Goal: Information Seeking & Learning: Learn about a topic

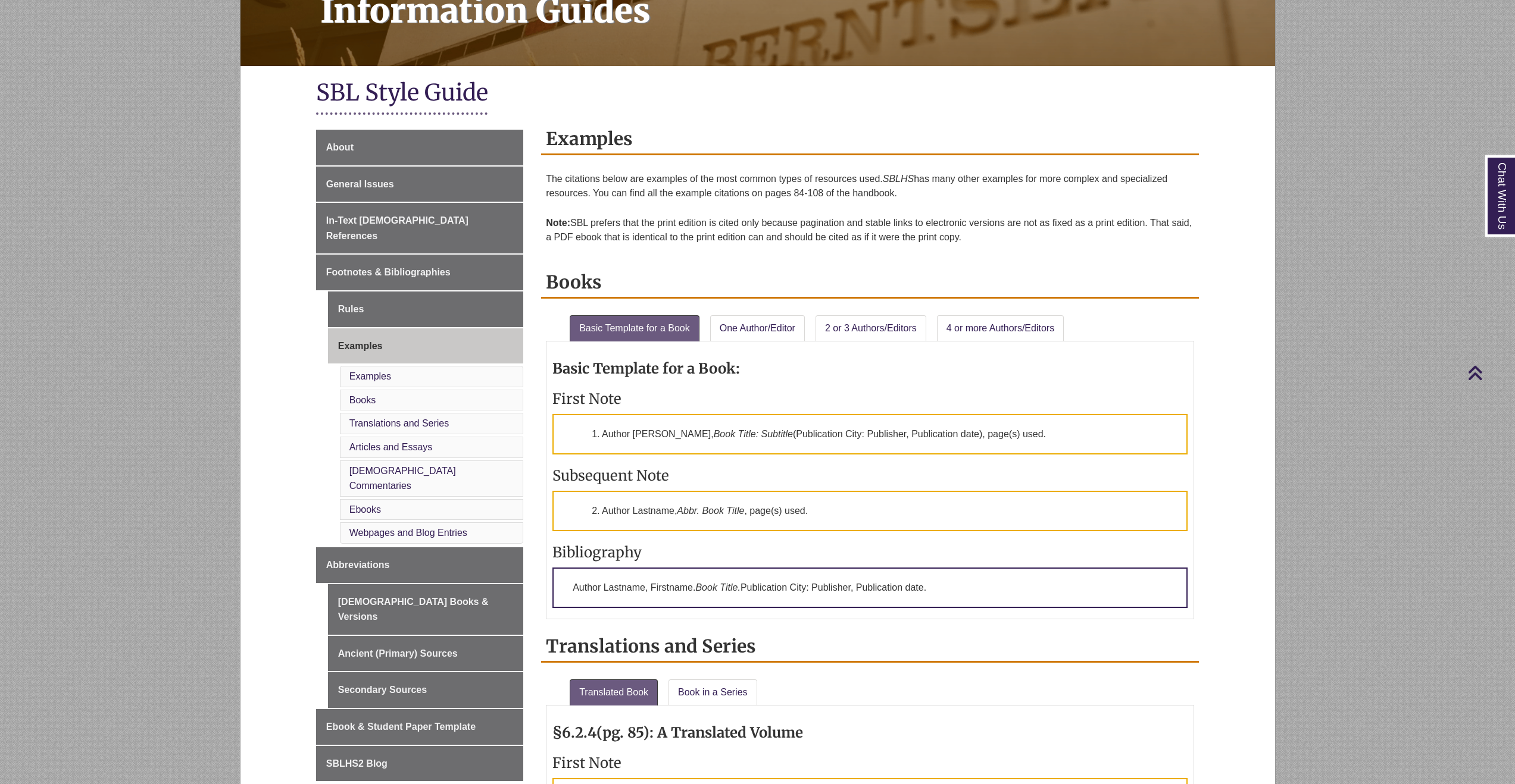
scroll to position [274, 0]
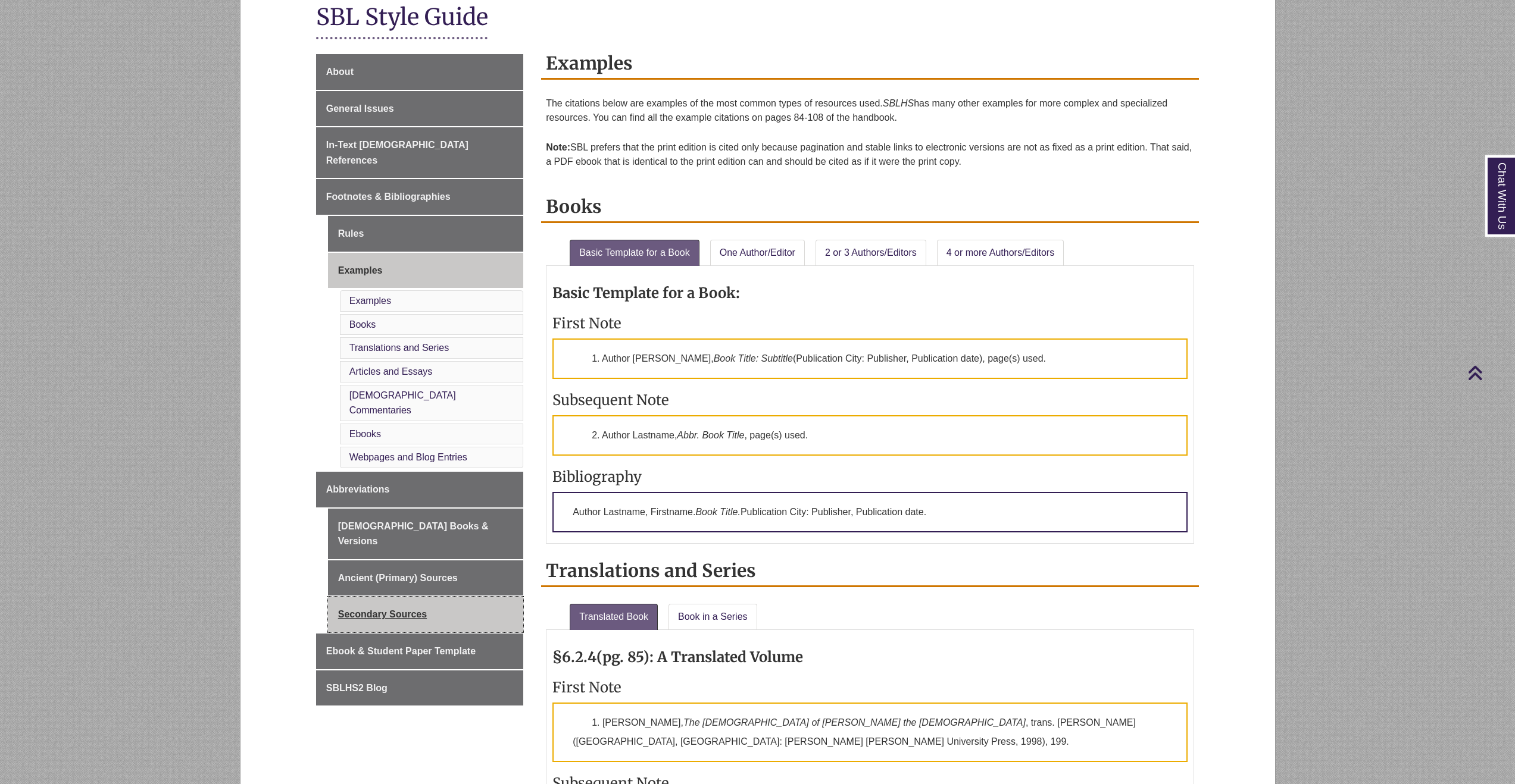
click at [385, 597] on link "Secondary Sources" at bounding box center [425, 614] width 195 height 35
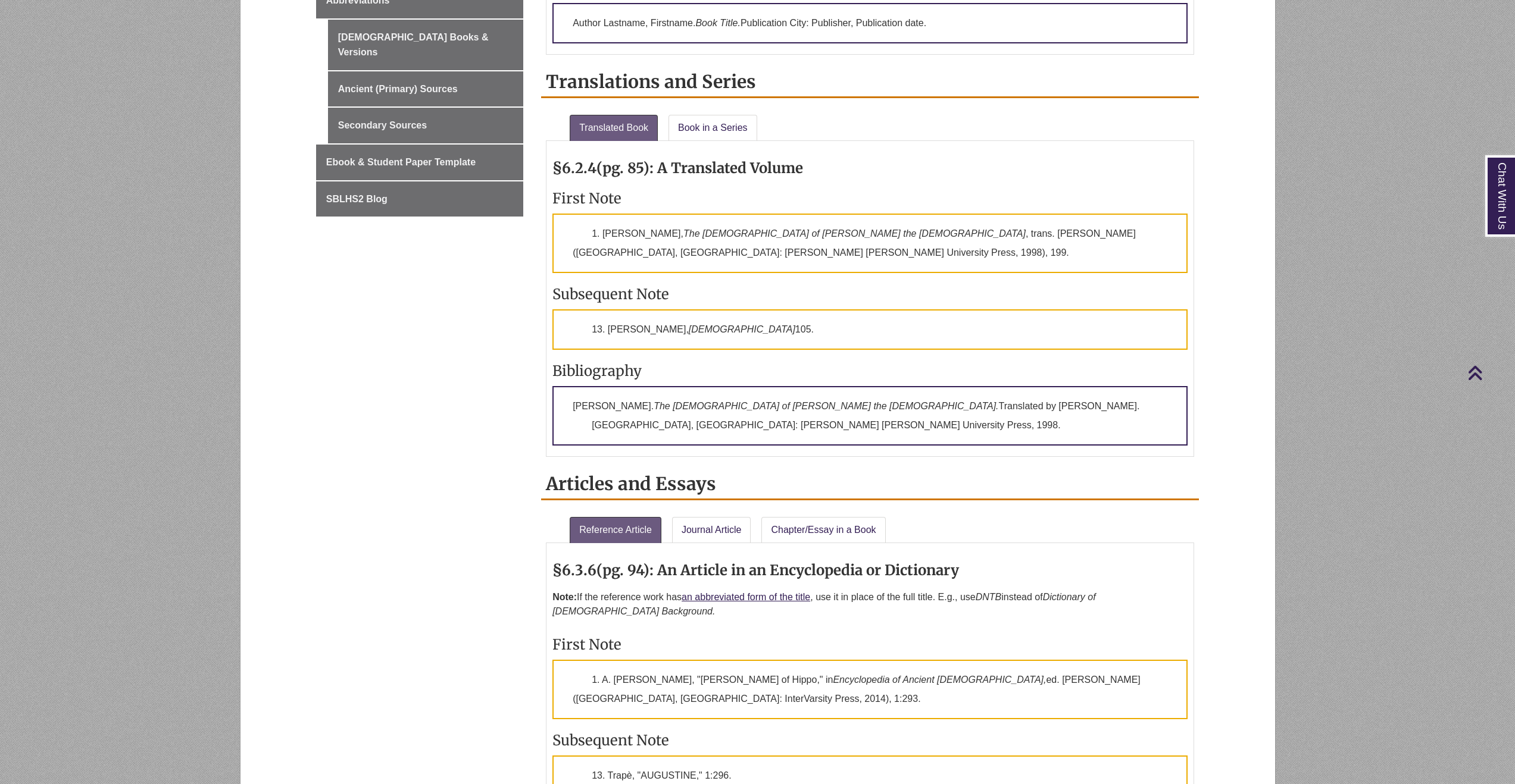
scroll to position [526, 0]
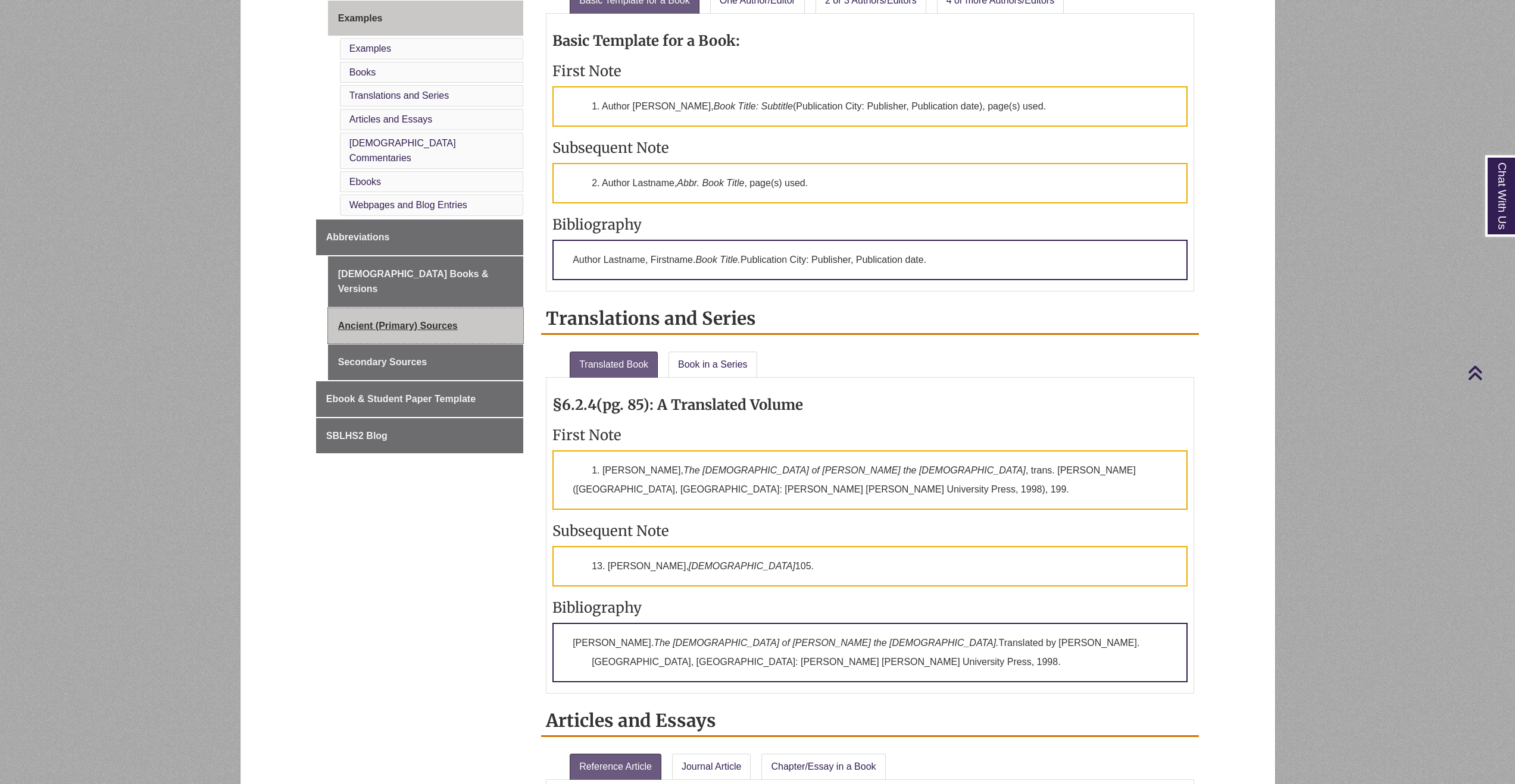
click at [413, 308] on link "Ancient (Primary) Sources" at bounding box center [425, 325] width 195 height 35
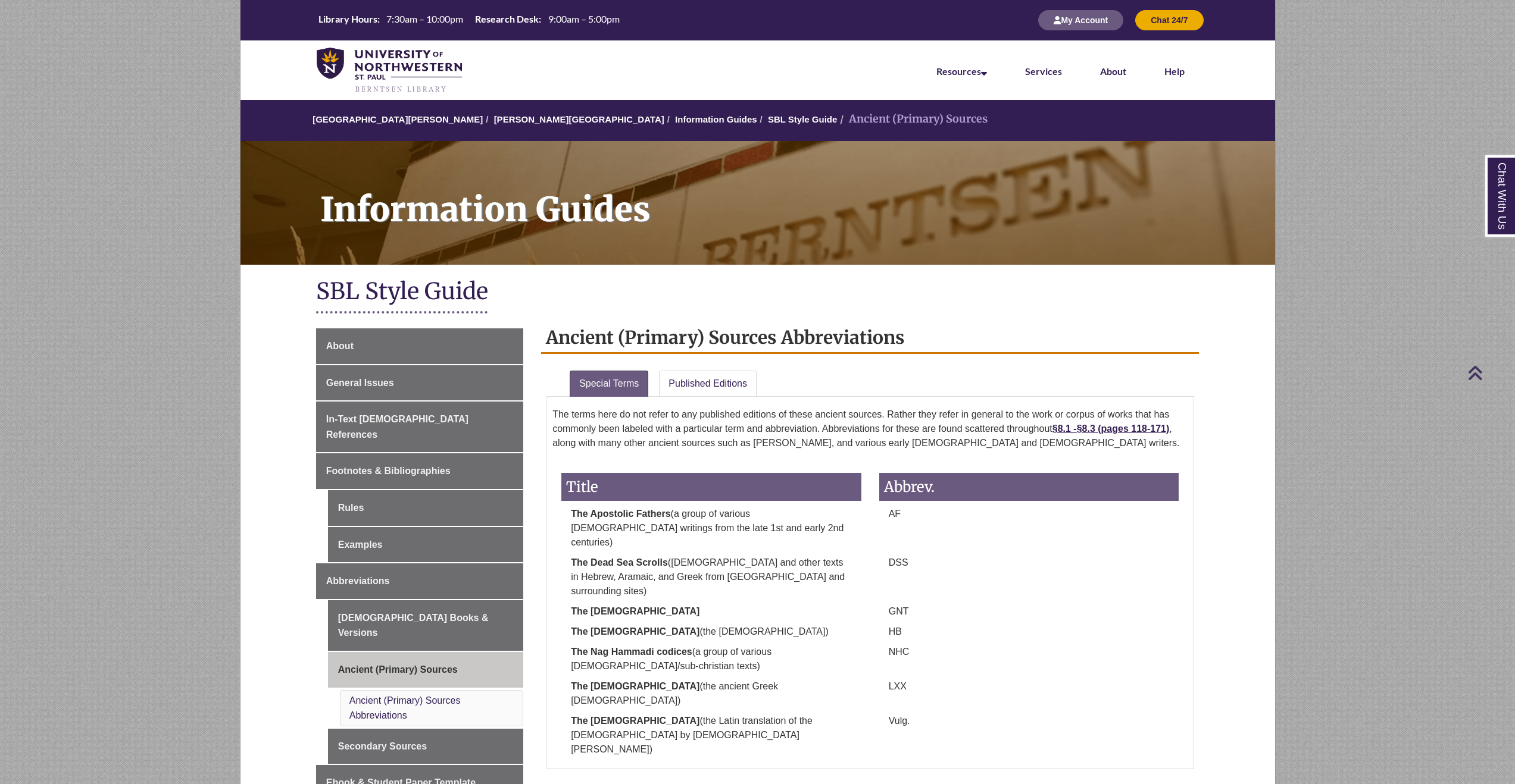
scroll to position [26, 0]
